Goal: Task Accomplishment & Management: Manage account settings

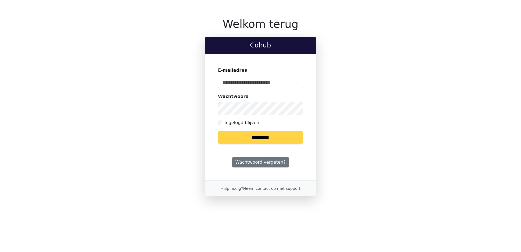
type input "**********"
click at [283, 142] on input "********" at bounding box center [260, 137] width 85 height 13
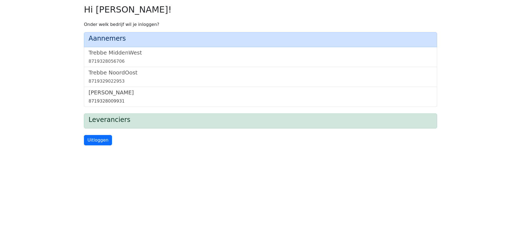
click at [100, 96] on h5 "[PERSON_NAME]" at bounding box center [261, 92] width 344 height 7
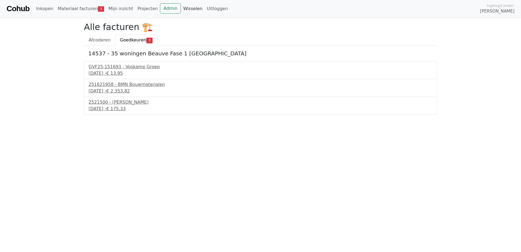
click at [181, 9] on link "Wisselen" at bounding box center [193, 8] width 24 height 11
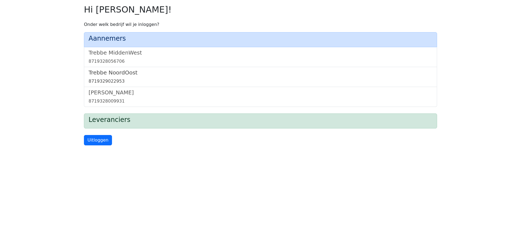
click at [117, 76] on link "Trebbe NoordOost 8719329022953" at bounding box center [261, 76] width 344 height 15
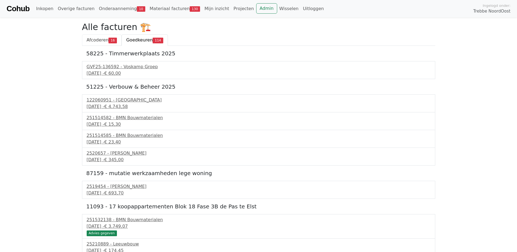
click at [103, 41] on span "Afcoderen" at bounding box center [98, 39] width 22 height 5
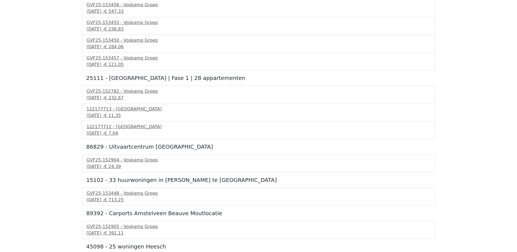
scroll to position [217, 0]
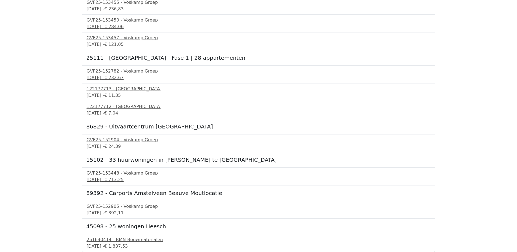
click at [124, 177] on span "€ 713,25" at bounding box center [113, 179] width 19 height 5
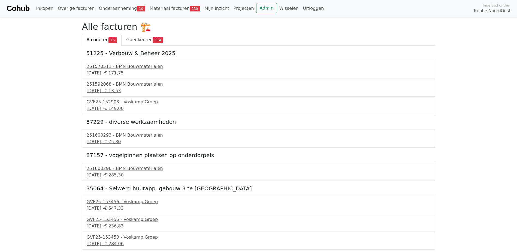
scroll to position [0, 0]
click at [148, 38] on span "Goedkeuren" at bounding box center [139, 39] width 26 height 5
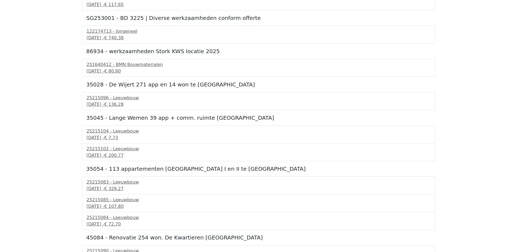
scroll to position [2340, 0]
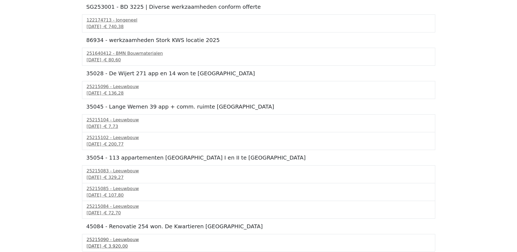
click at [126, 240] on div "25215090 - Leeuwbouw" at bounding box center [259, 239] width 344 height 7
